Goal: Task Accomplishment & Management: Use online tool/utility

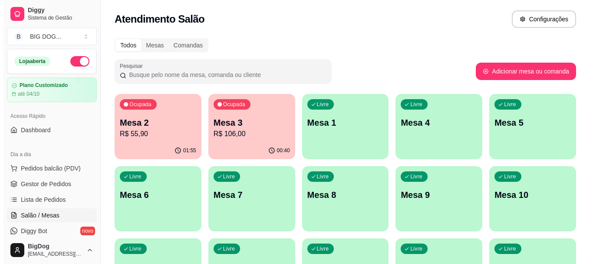
scroll to position [52, 0]
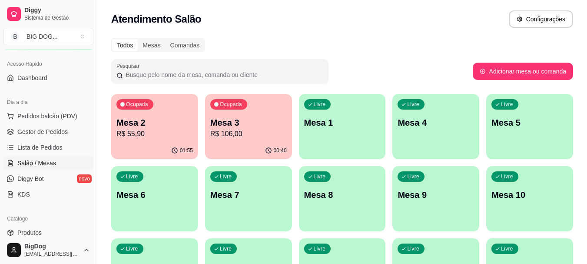
click at [147, 122] on p "Mesa 2" at bounding box center [154, 122] width 76 height 12
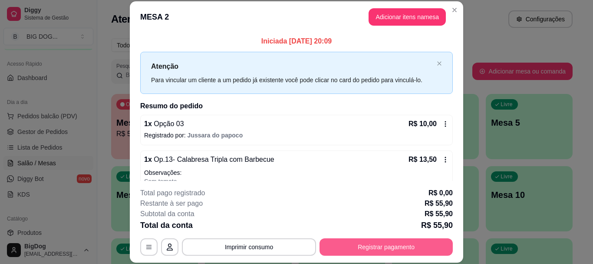
click at [388, 242] on button "Registrar pagamento" at bounding box center [386, 246] width 133 height 17
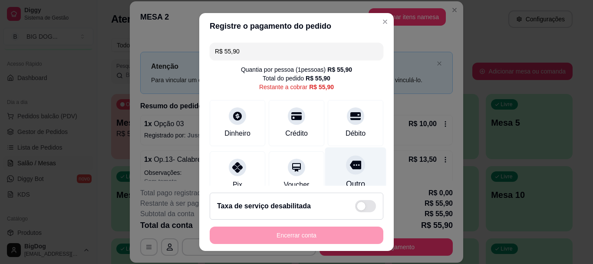
click at [346, 173] on div at bounding box center [355, 165] width 19 height 19
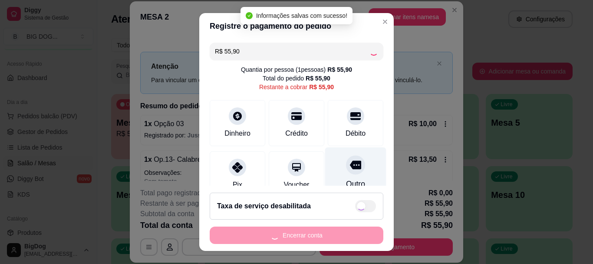
type input "R$ 0,00"
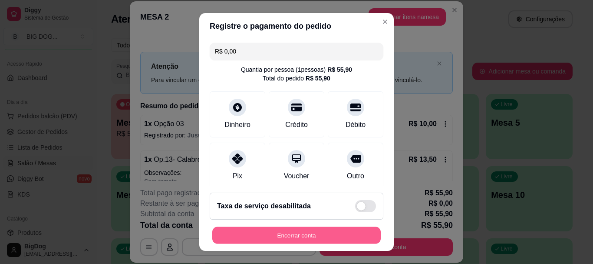
click at [271, 233] on button "Encerrar conta" at bounding box center [296, 234] width 169 height 17
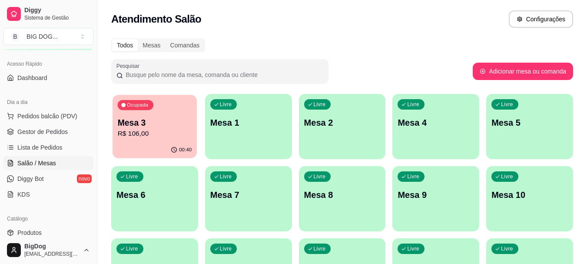
click at [149, 126] on p "Mesa 3" at bounding box center [155, 123] width 74 height 12
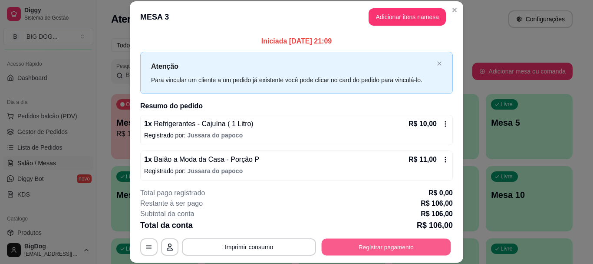
click at [352, 242] on button "Registrar pagamento" at bounding box center [386, 246] width 129 height 17
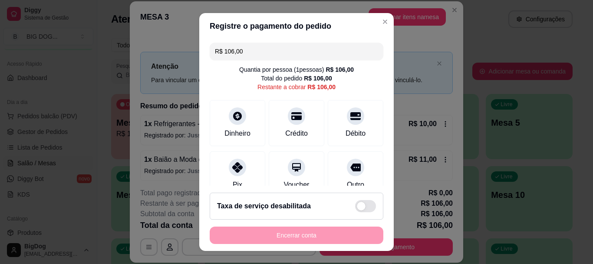
click at [278, 51] on input "R$ 106,00" at bounding box center [296, 51] width 163 height 17
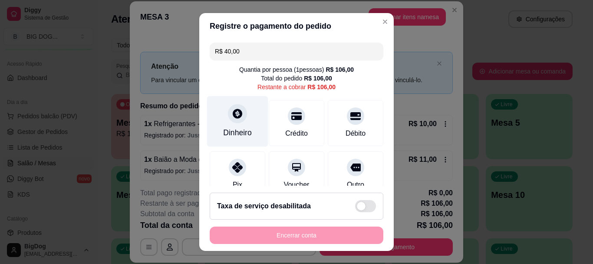
click at [225, 126] on div "Dinheiro" at bounding box center [237, 121] width 61 height 51
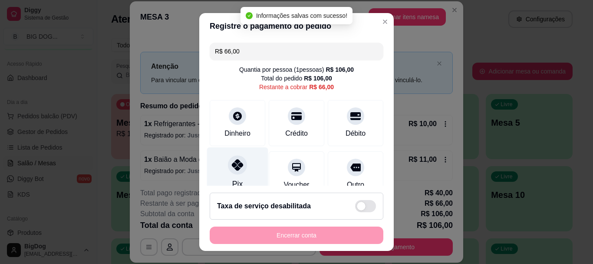
click at [232, 166] on icon at bounding box center [237, 164] width 11 height 11
type input "R$ 0,00"
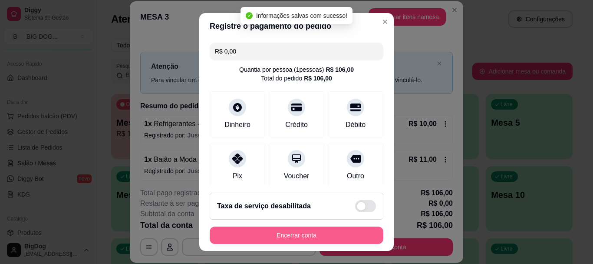
click at [282, 228] on button "Encerrar conta" at bounding box center [297, 234] width 174 height 17
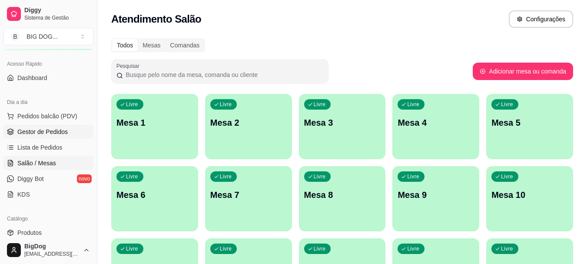
click at [35, 133] on span "Gestor de Pedidos" at bounding box center [42, 131] width 50 height 9
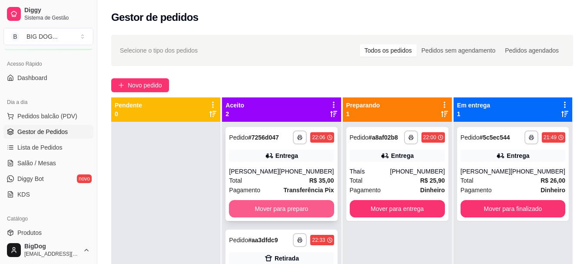
click at [303, 210] on button "Mover para preparo" at bounding box center [281, 208] width 105 height 17
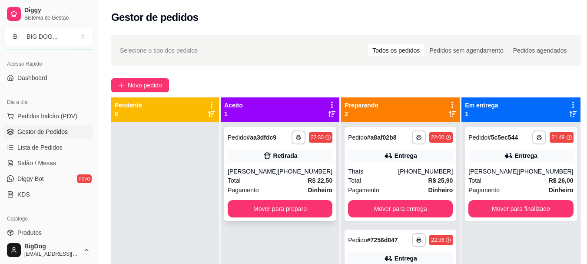
click at [264, 173] on div "[PERSON_NAME]" at bounding box center [253, 171] width 50 height 9
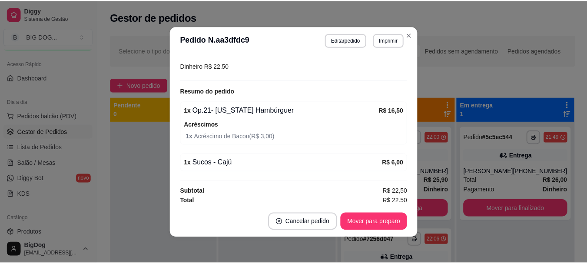
scroll to position [176, 0]
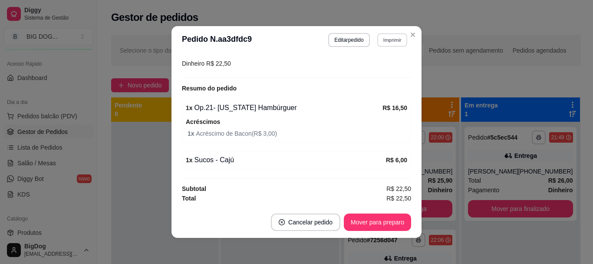
click at [388, 39] on button "Imprimir" at bounding box center [393, 39] width 30 height 13
click at [368, 74] on button "IMPRESSORA" at bounding box center [373, 70] width 63 height 14
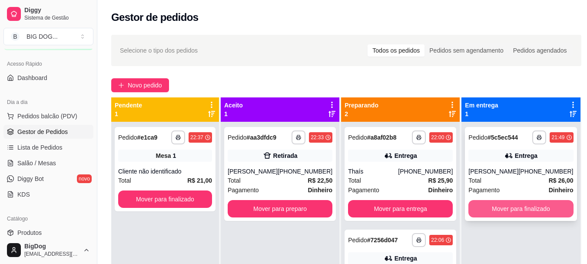
click at [479, 206] on button "Mover para finalizado" at bounding box center [520, 208] width 105 height 17
